Goal: Find specific page/section: Find specific page/section

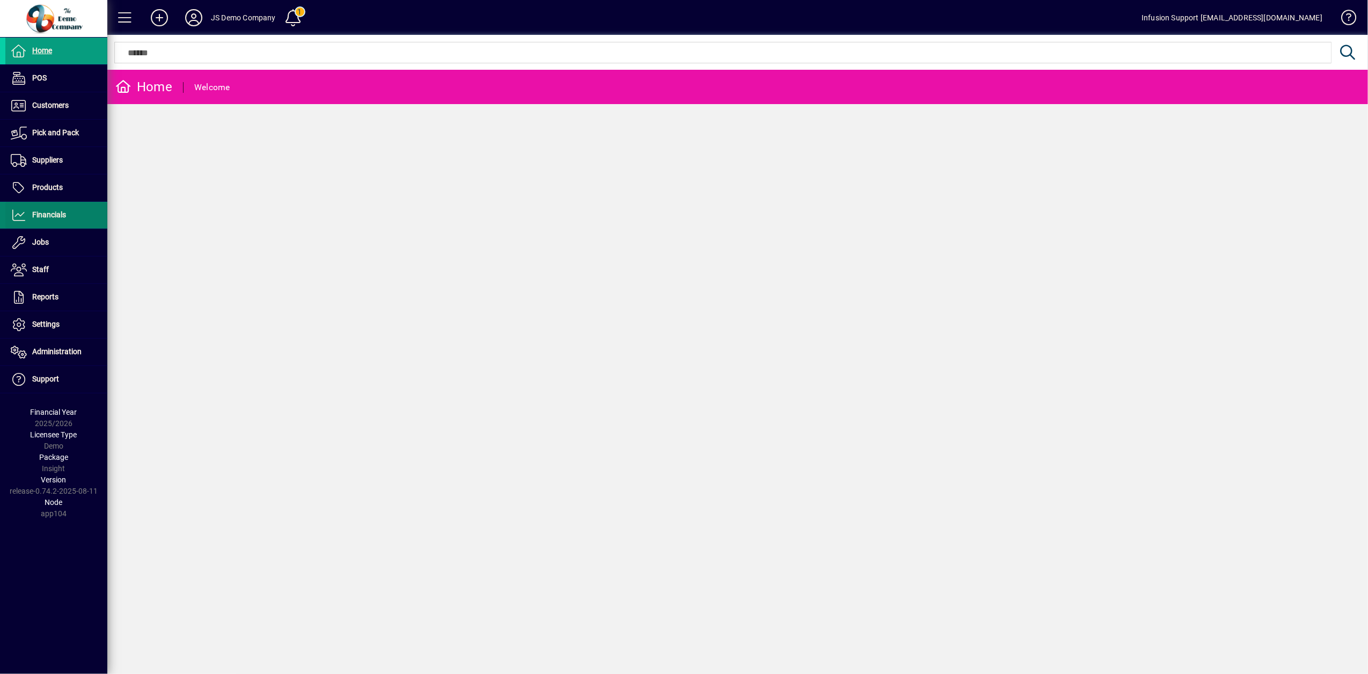
click at [69, 217] on span at bounding box center [56, 215] width 102 height 26
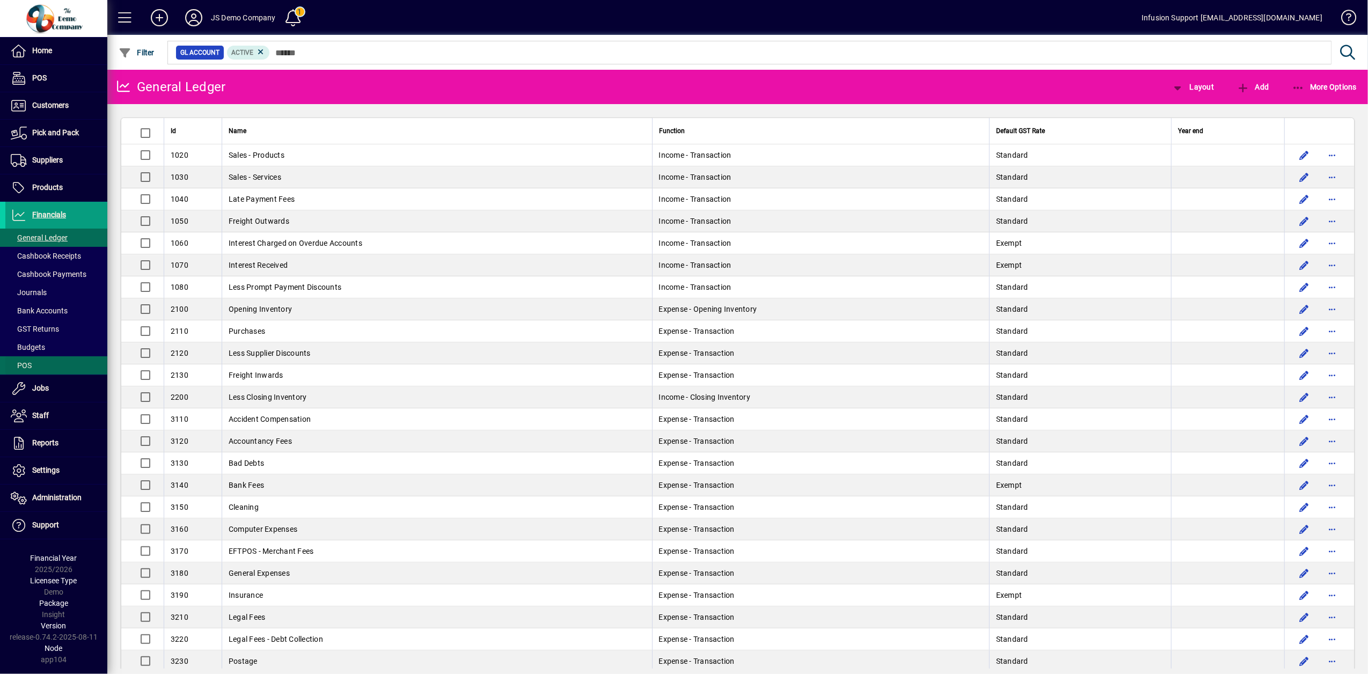
click at [33, 364] on span at bounding box center [56, 366] width 102 height 26
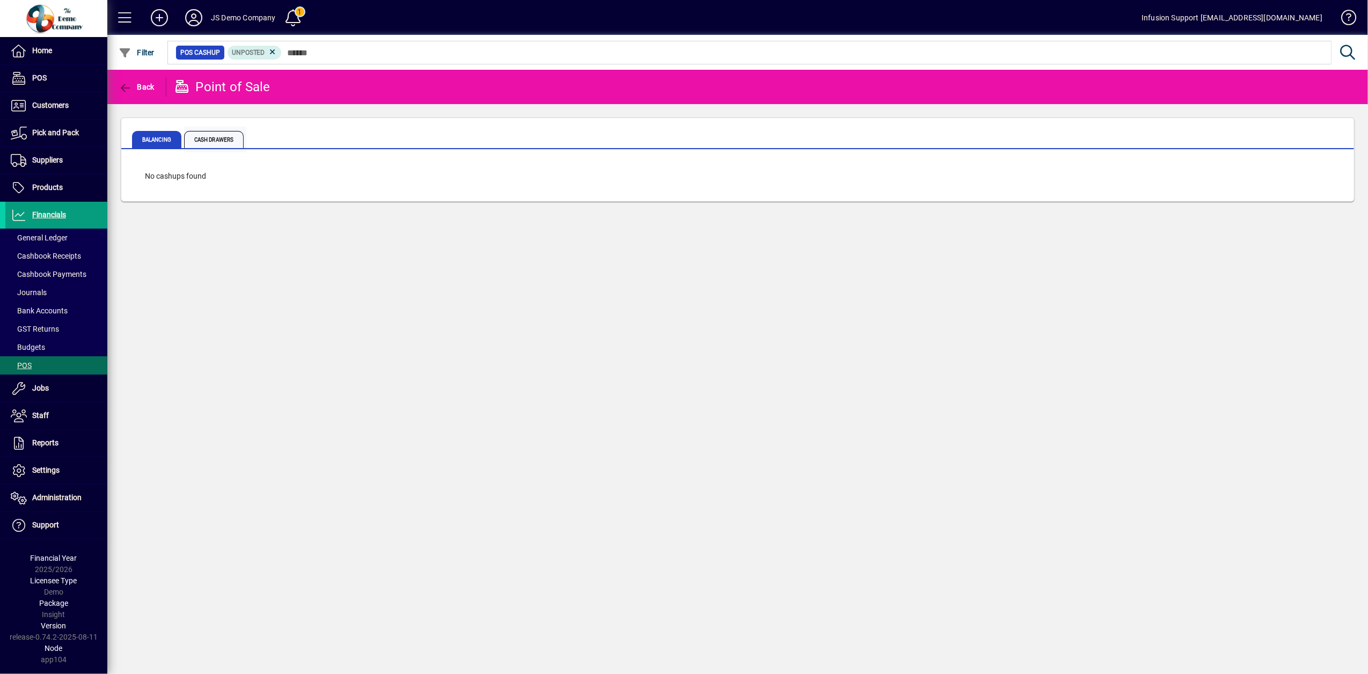
click at [215, 140] on span "Cash Drawers" at bounding box center [214, 139] width 60 height 17
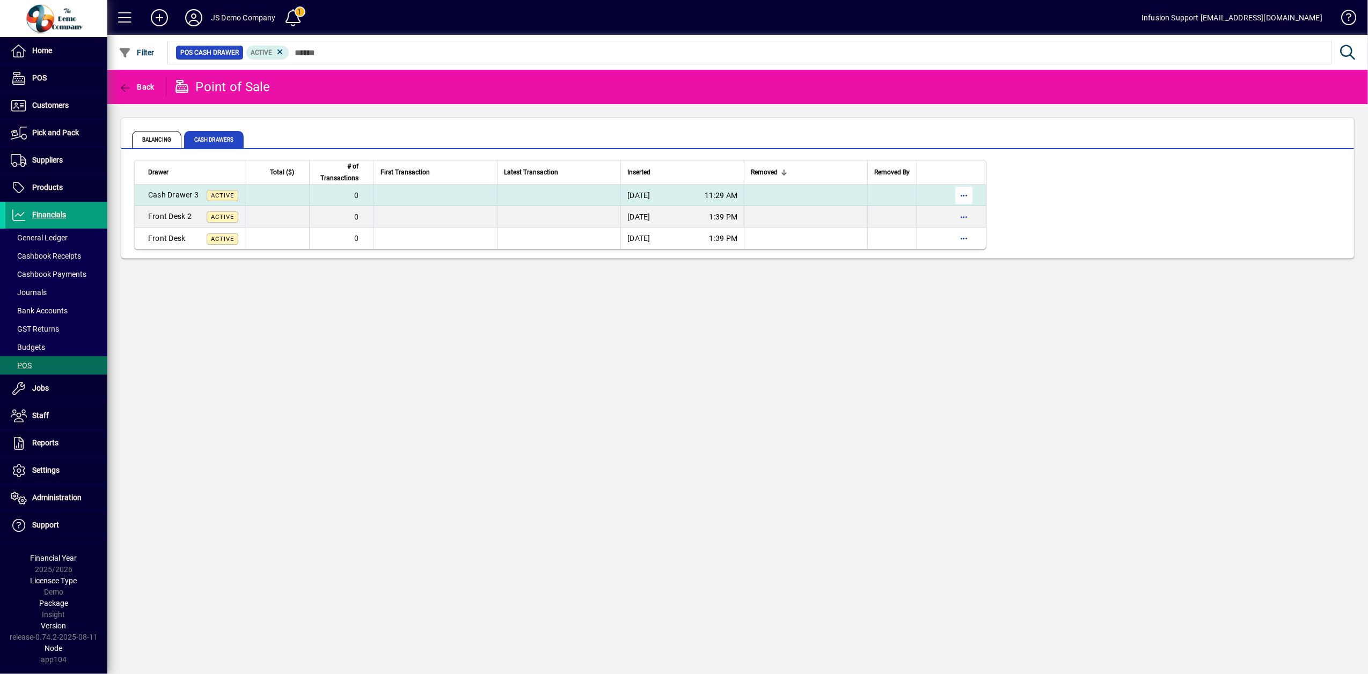
click at [973, 196] on span "button" at bounding box center [964, 196] width 26 height 26
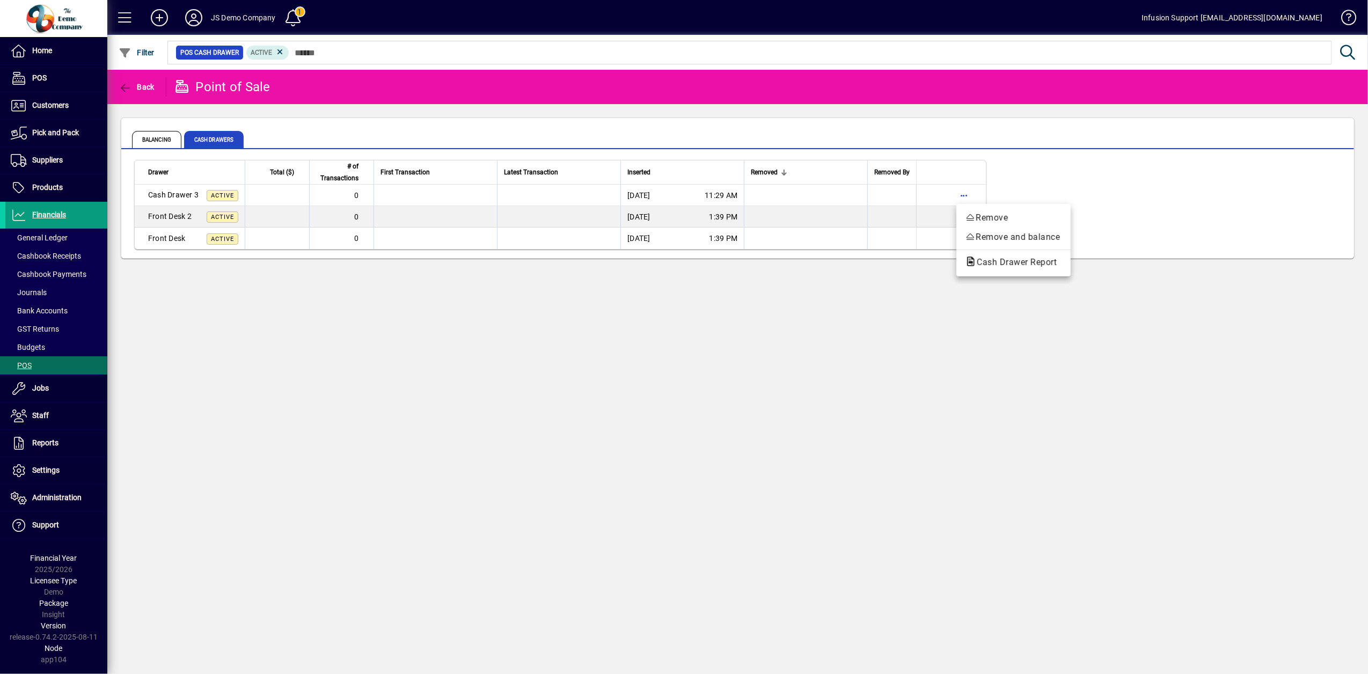
click at [38, 467] on div at bounding box center [684, 337] width 1368 height 674
click at [16, 476] on icon at bounding box center [19, 470] width 16 height 13
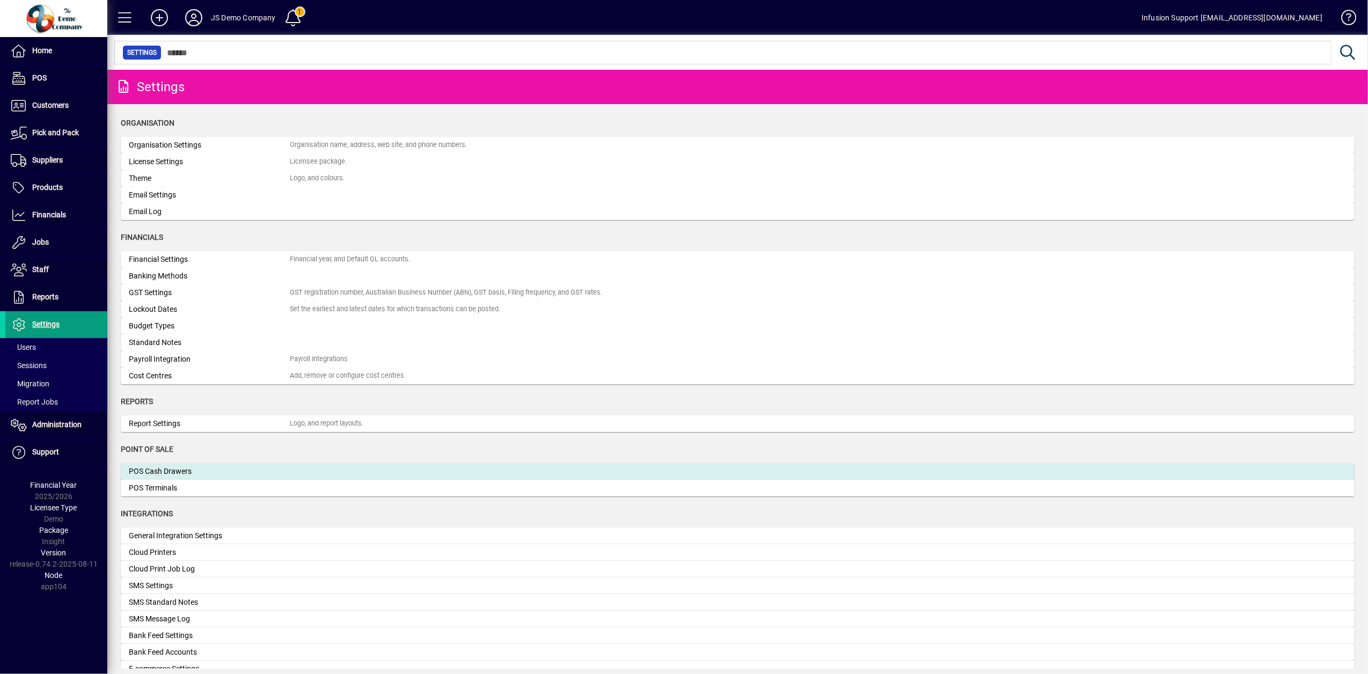
click at [171, 471] on div "POS Cash Drawers" at bounding box center [209, 471] width 161 height 11
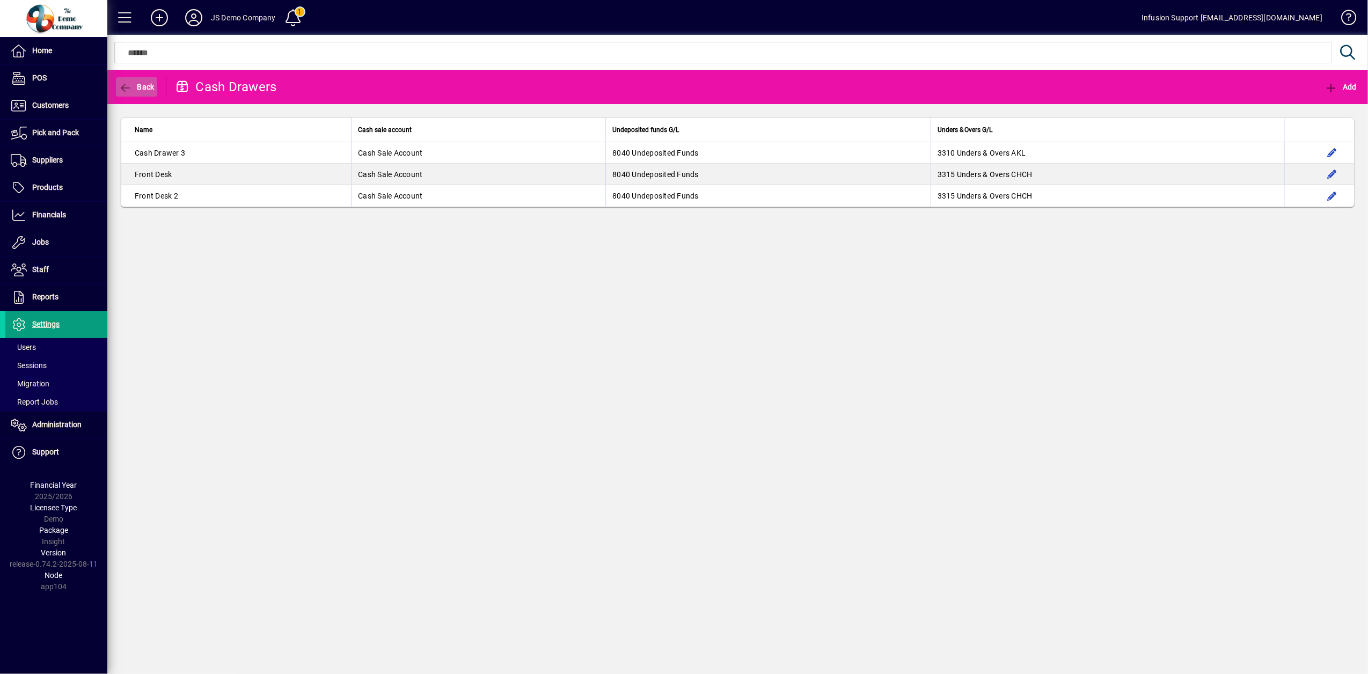
click at [121, 79] on span "button" at bounding box center [136, 87] width 41 height 26
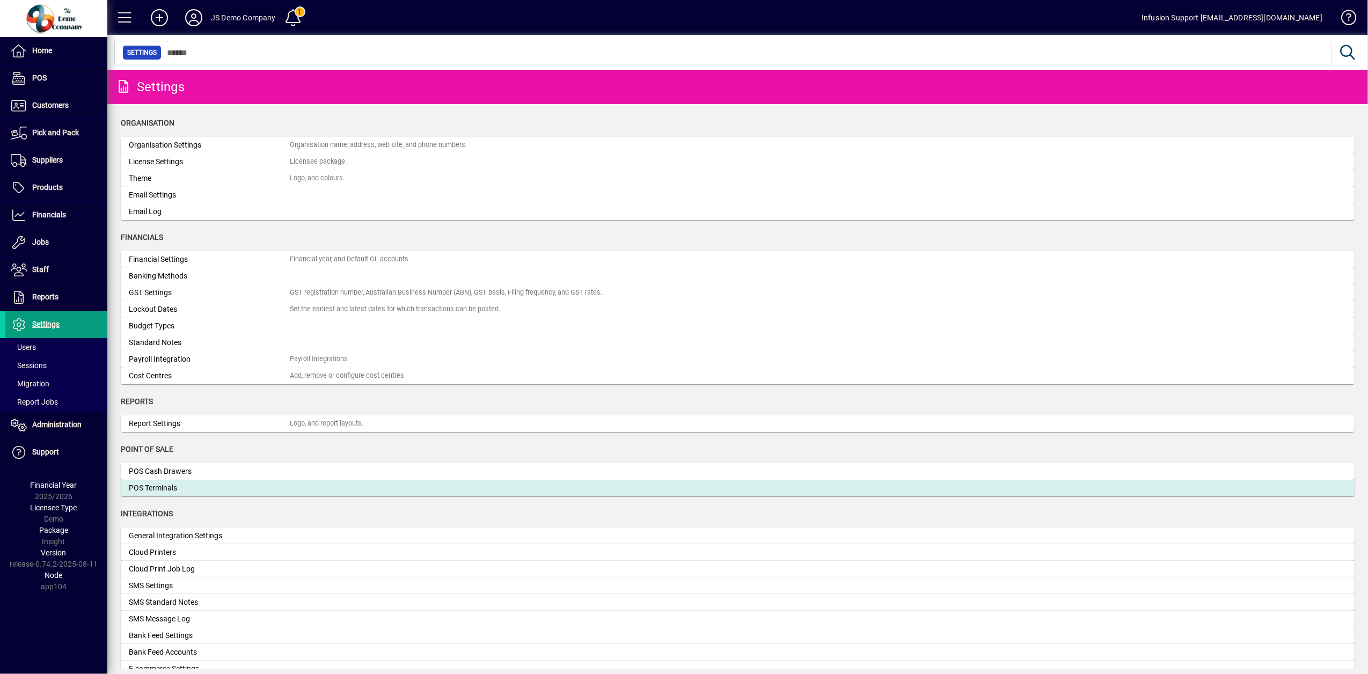
click at [177, 487] on div "POS Terminals" at bounding box center [209, 488] width 161 height 11
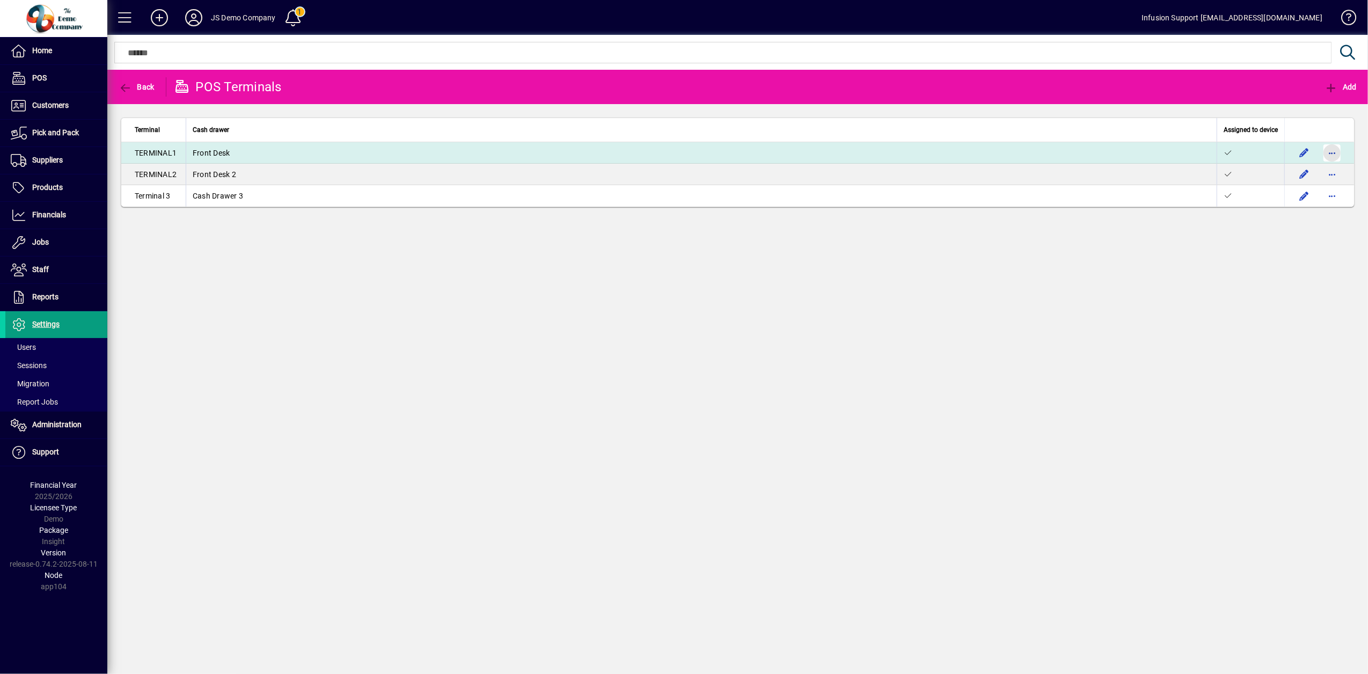
click at [1330, 152] on span "button" at bounding box center [1332, 153] width 26 height 26
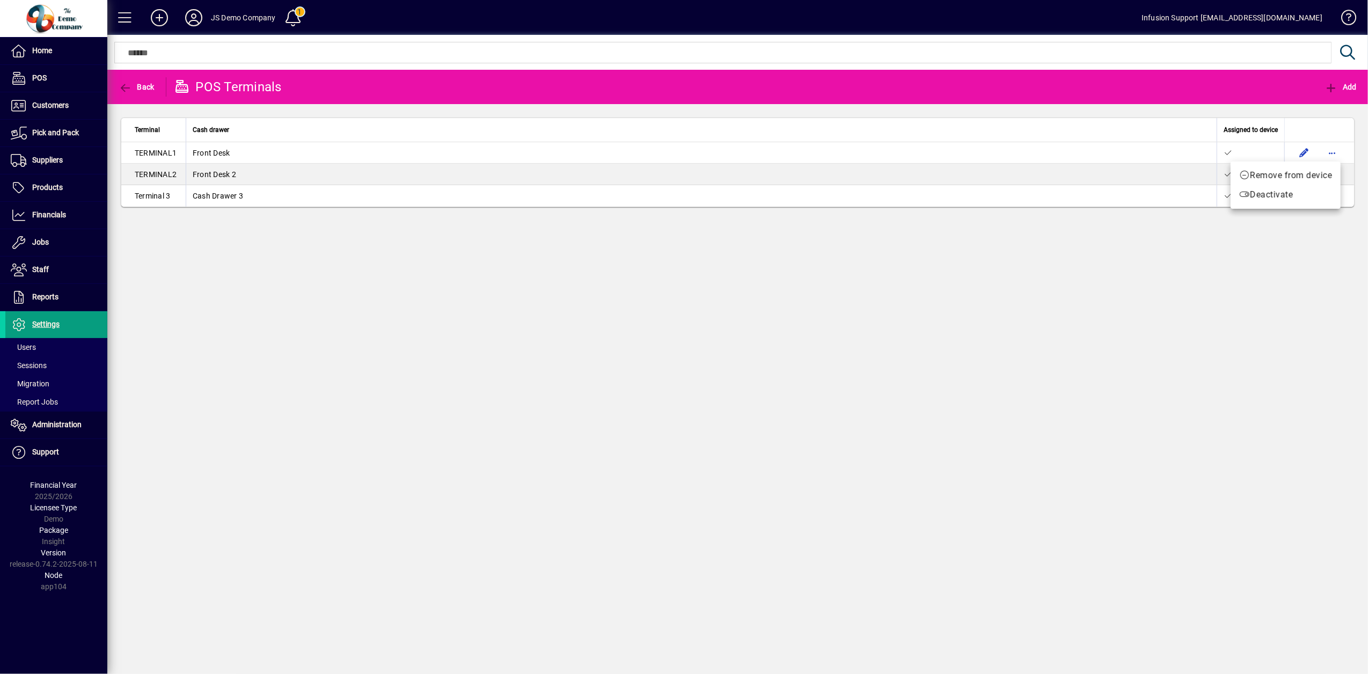
click at [1021, 389] on div at bounding box center [684, 337] width 1368 height 674
click at [35, 321] on span "Settings" at bounding box center [45, 324] width 27 height 9
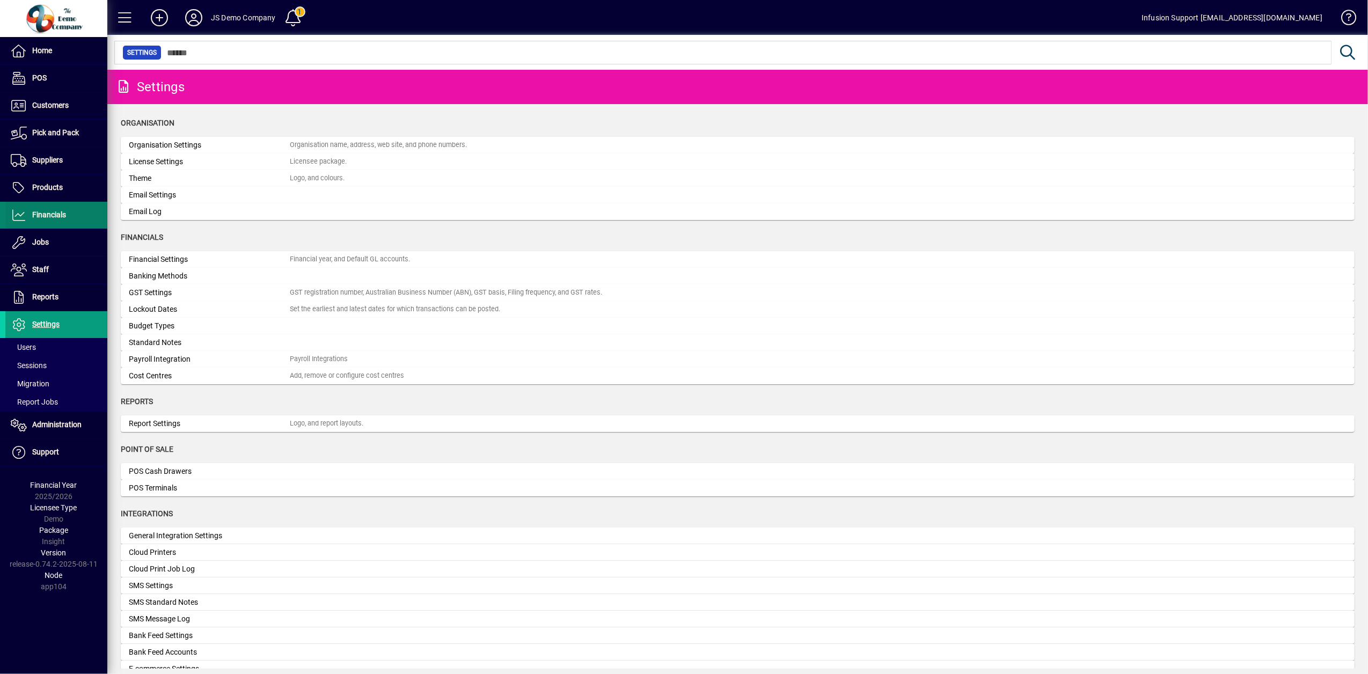
click at [41, 207] on span at bounding box center [56, 215] width 102 height 26
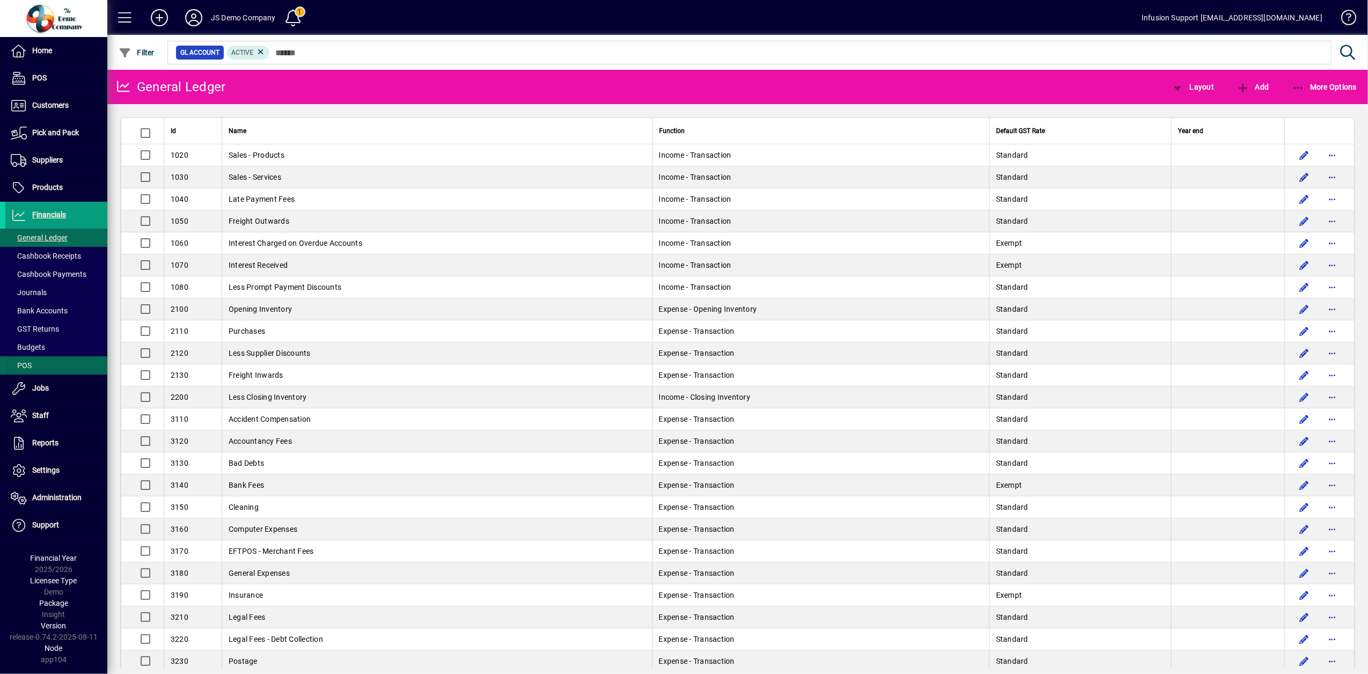
click at [21, 360] on span at bounding box center [56, 366] width 102 height 26
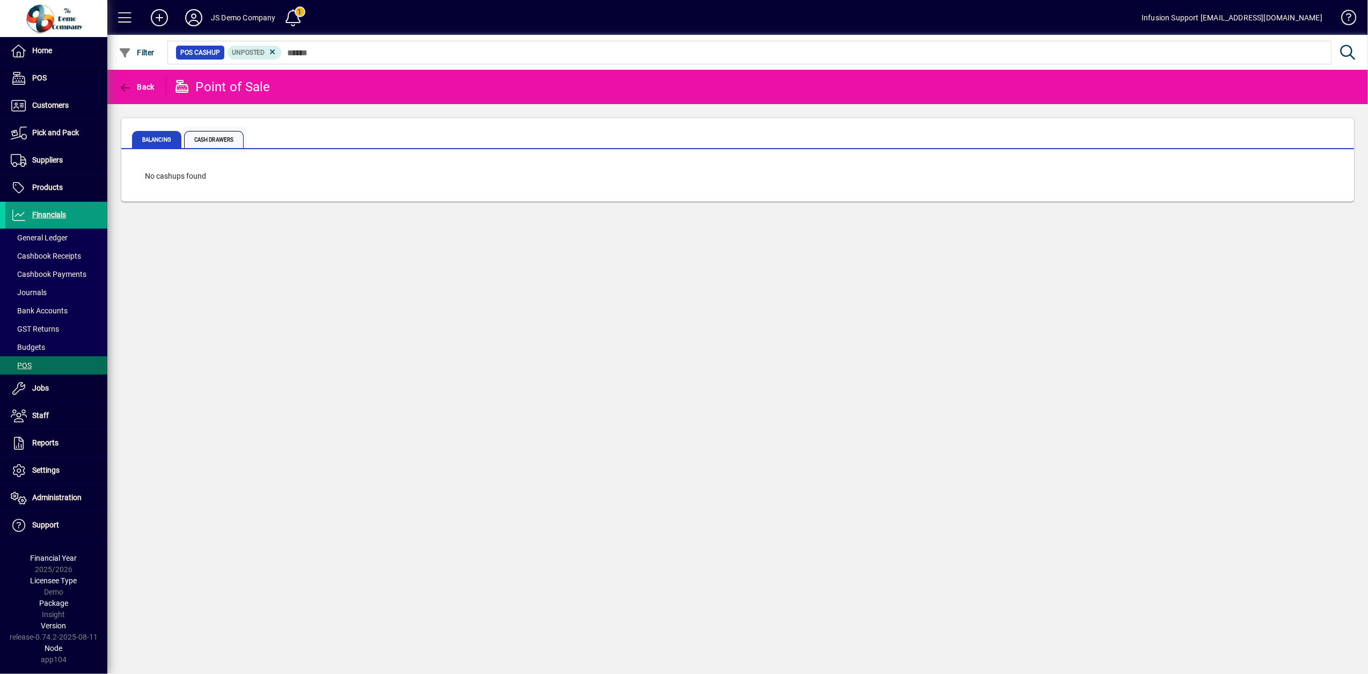
click at [207, 141] on span "Cash Drawers" at bounding box center [214, 139] width 60 height 17
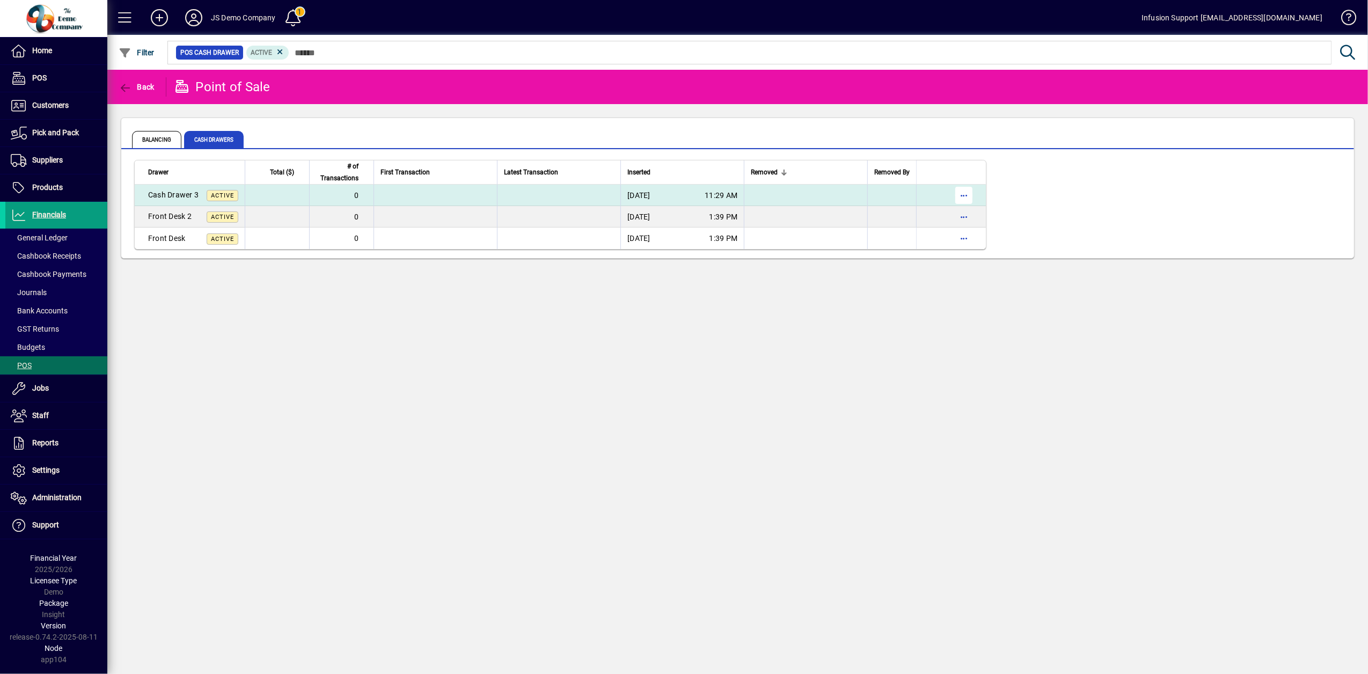
click at [966, 191] on span "button" at bounding box center [964, 196] width 26 height 26
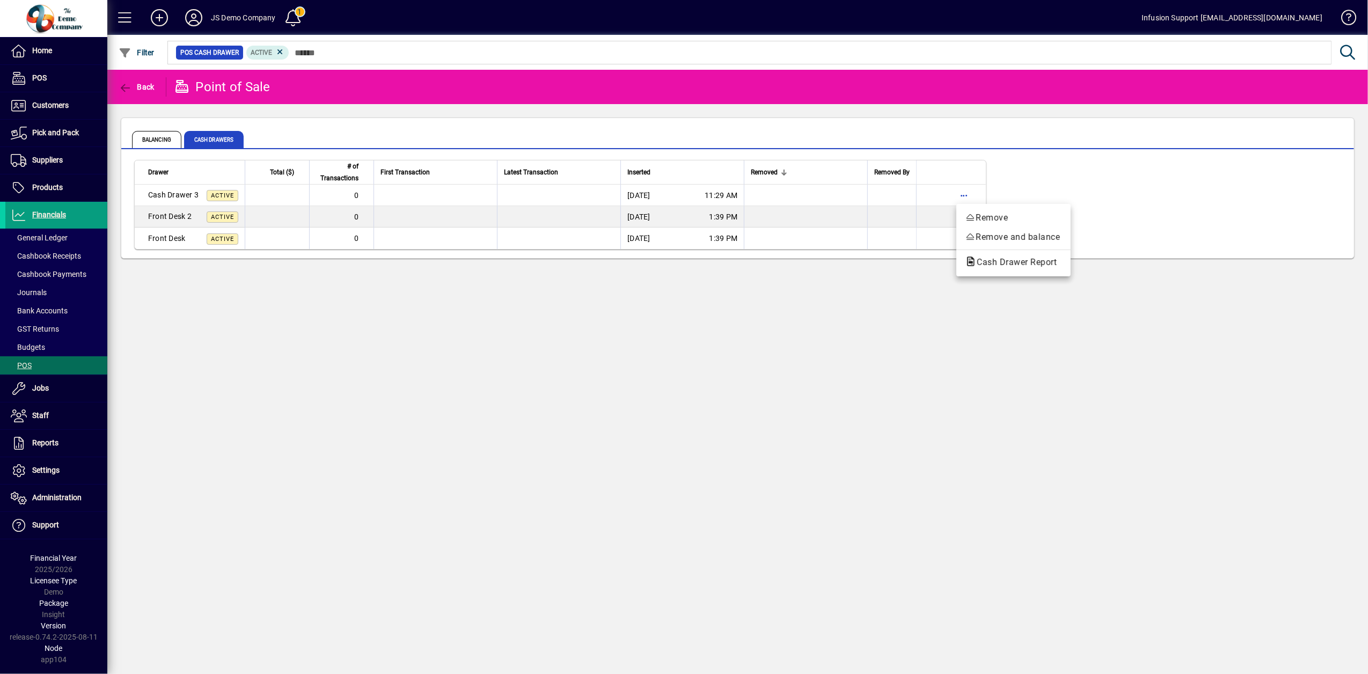
drag, startPoint x: 475, startPoint y: 342, endPoint x: 224, endPoint y: 167, distance: 305.4
click at [456, 331] on div at bounding box center [684, 337] width 1368 height 674
click at [37, 53] on span "Home" at bounding box center [42, 50] width 20 height 9
